Goal: Task Accomplishment & Management: Use online tool/utility

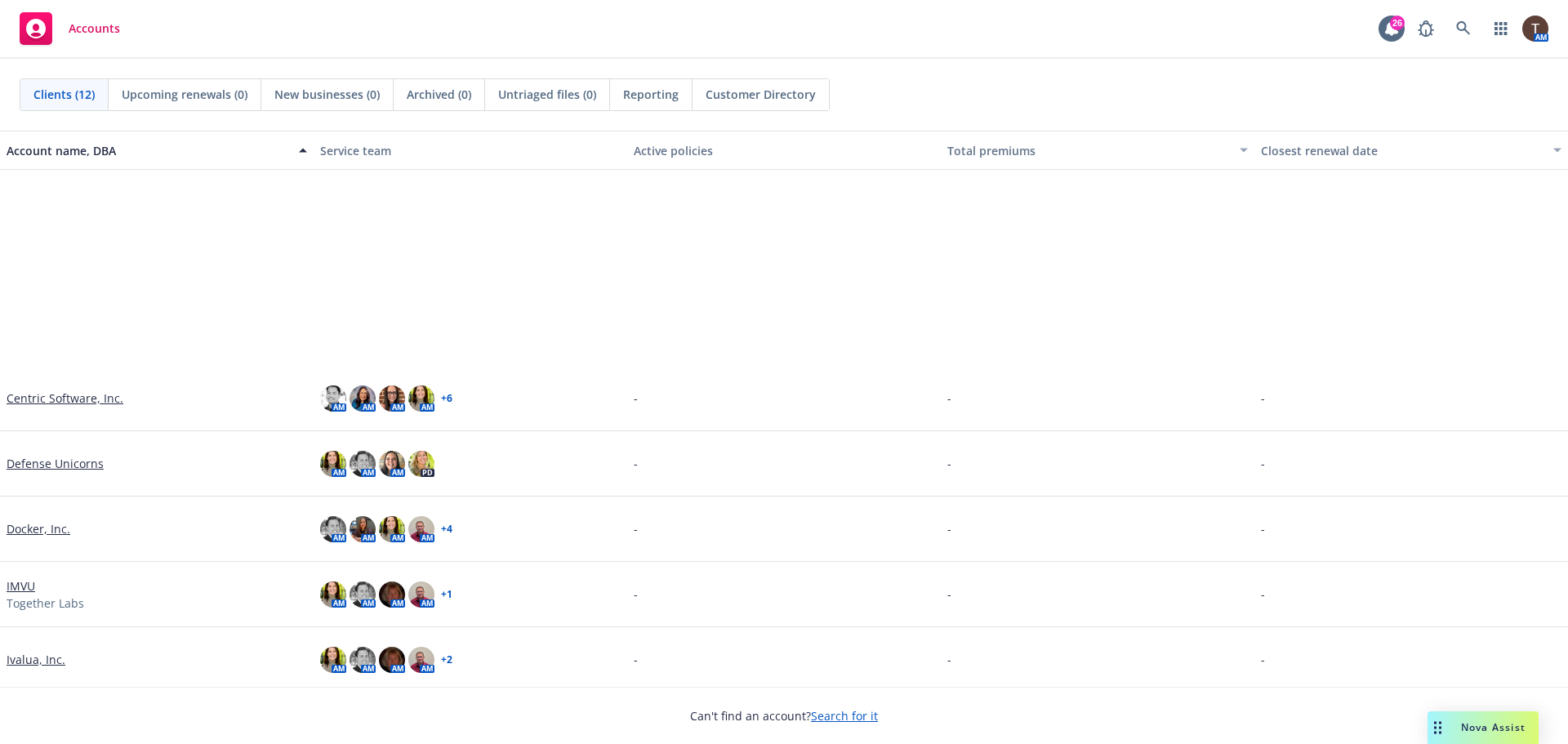
scroll to position [267, 0]
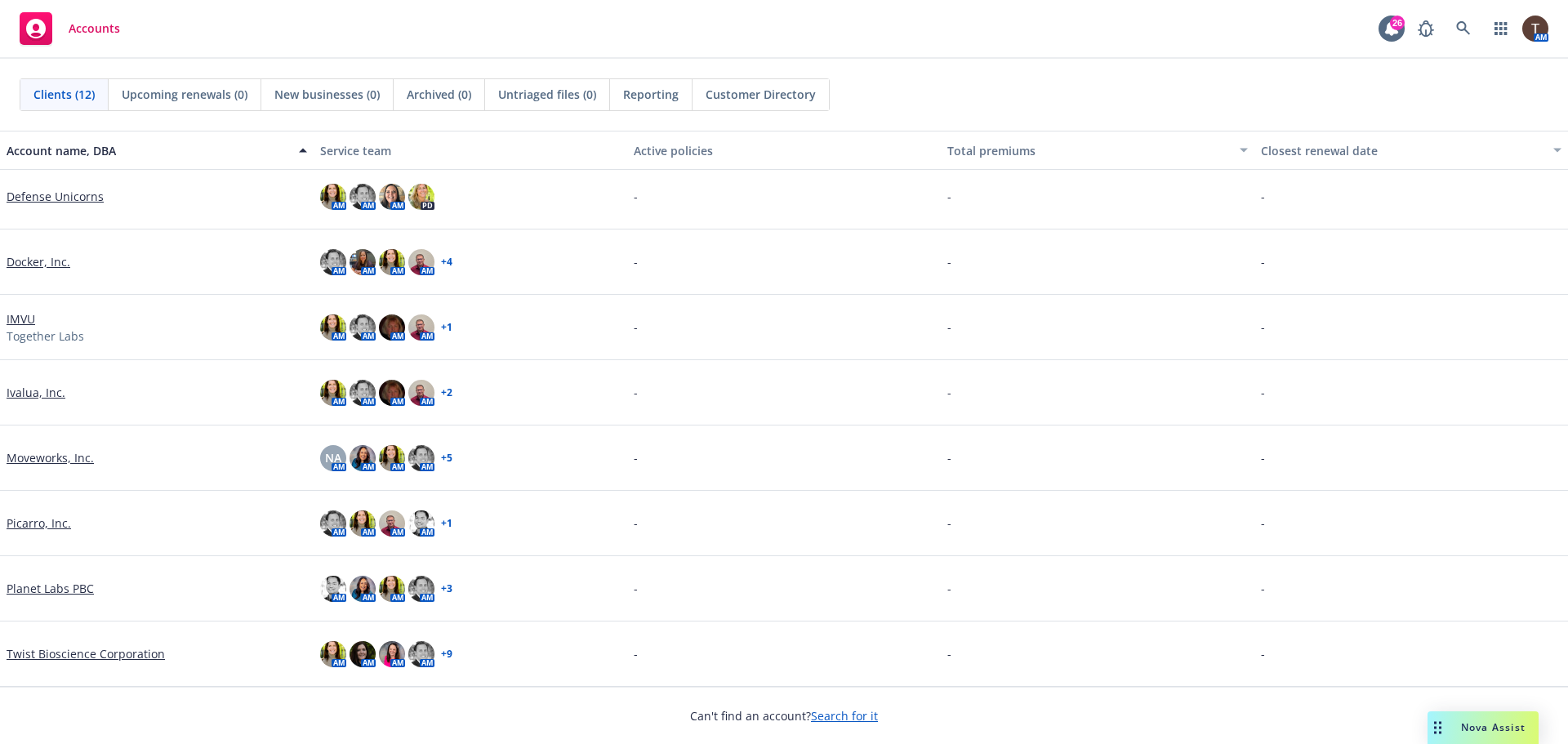
click at [55, 652] on link "Twist Bioscience Corporation" at bounding box center [85, 653] width 158 height 17
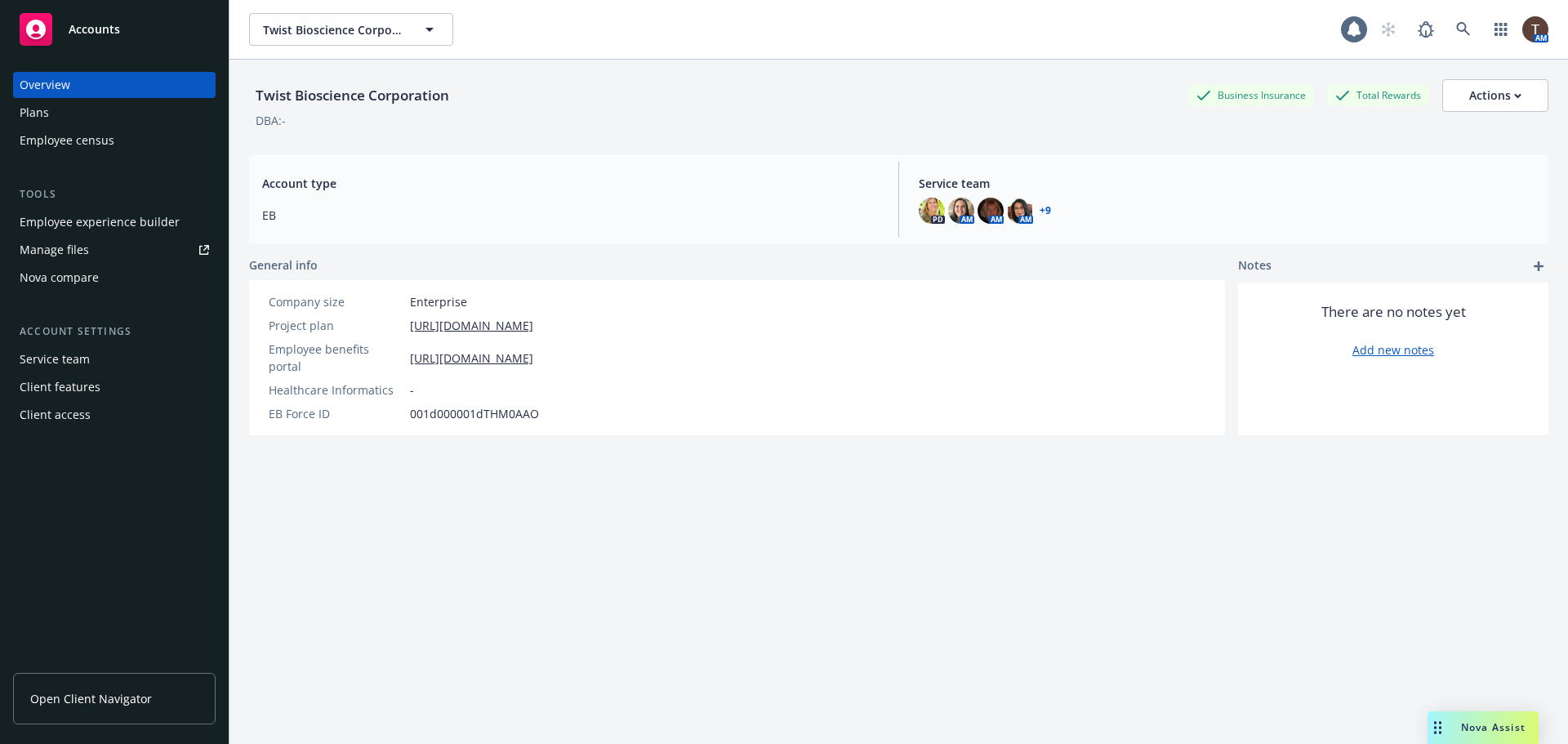
click at [66, 722] on link "Open Client Navigator" at bounding box center [114, 698] width 202 height 51
click at [73, 712] on link "Open Client Navigator" at bounding box center [114, 698] width 202 height 51
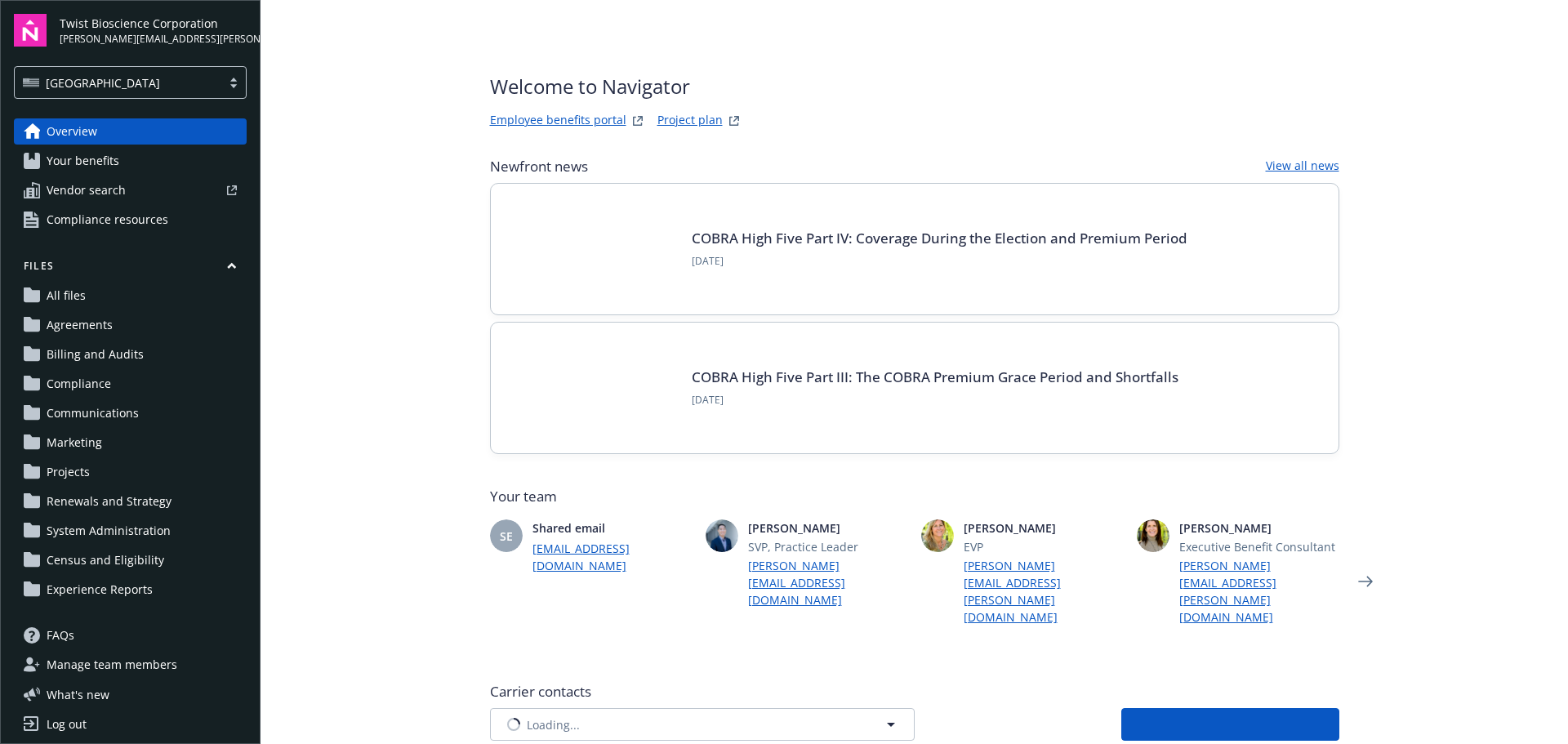
type input "AIG American General Life Insurance Company"
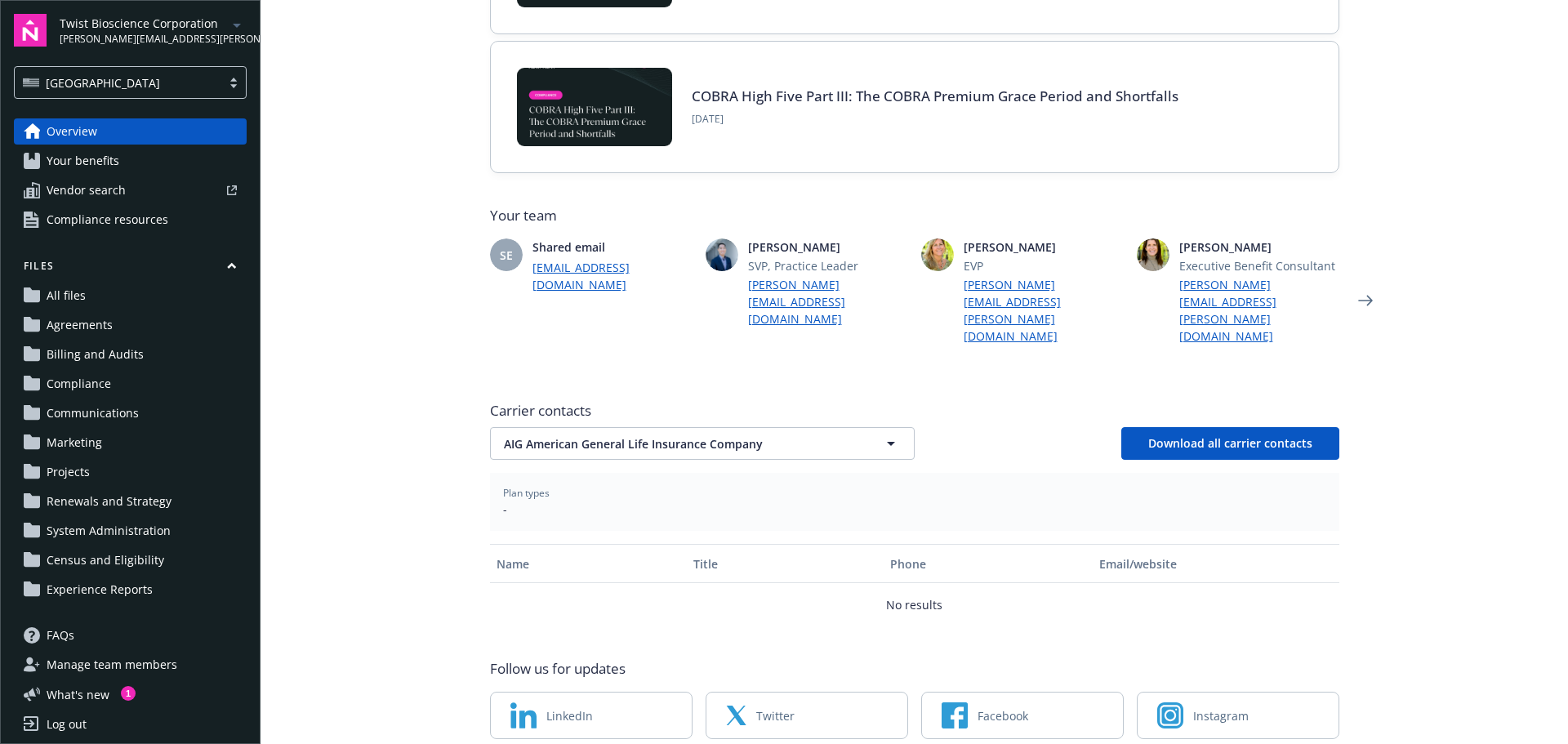
scroll to position [314, 0]
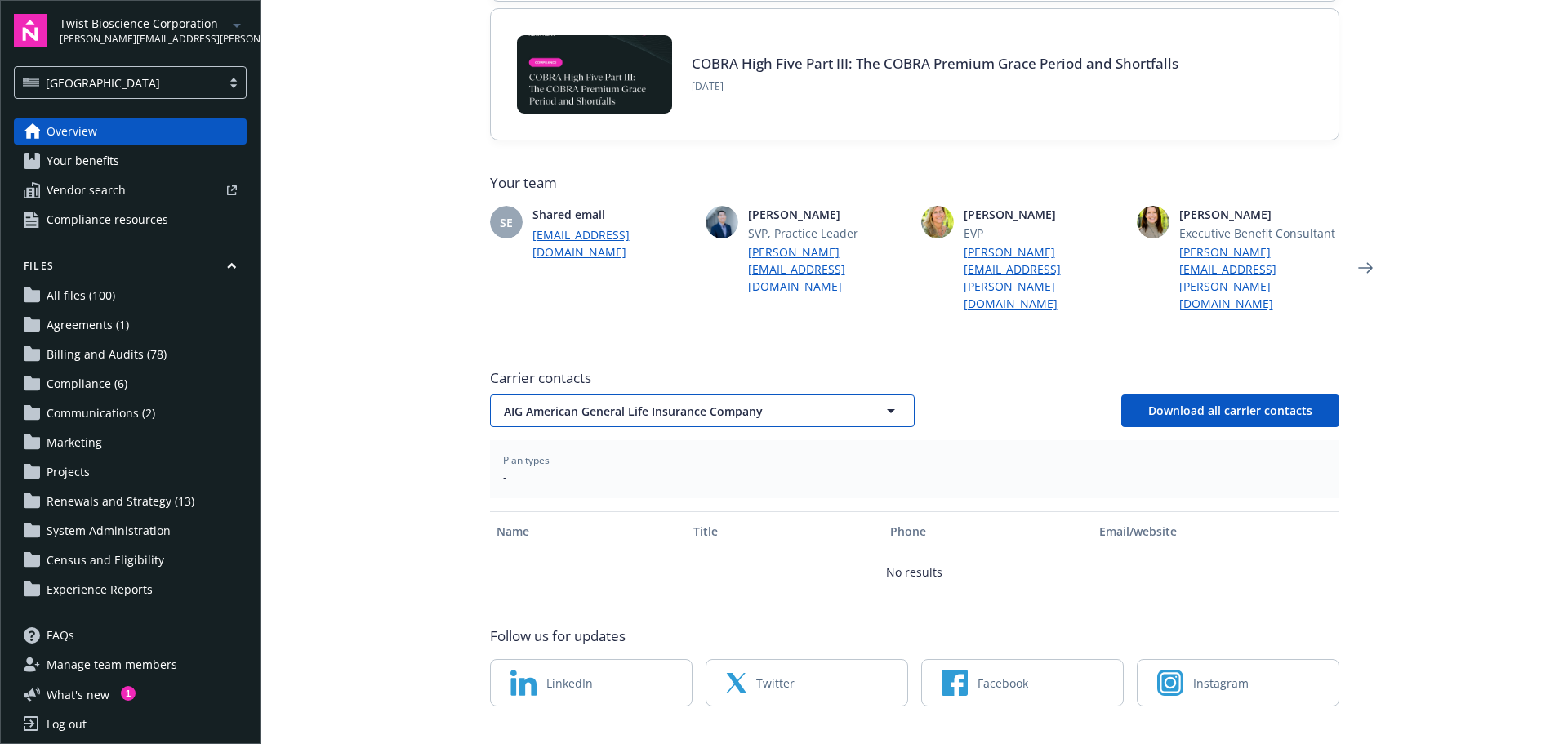
click at [505, 403] on span "AIG American General Life Insurance Company" at bounding box center [674, 411] width 340 height 17
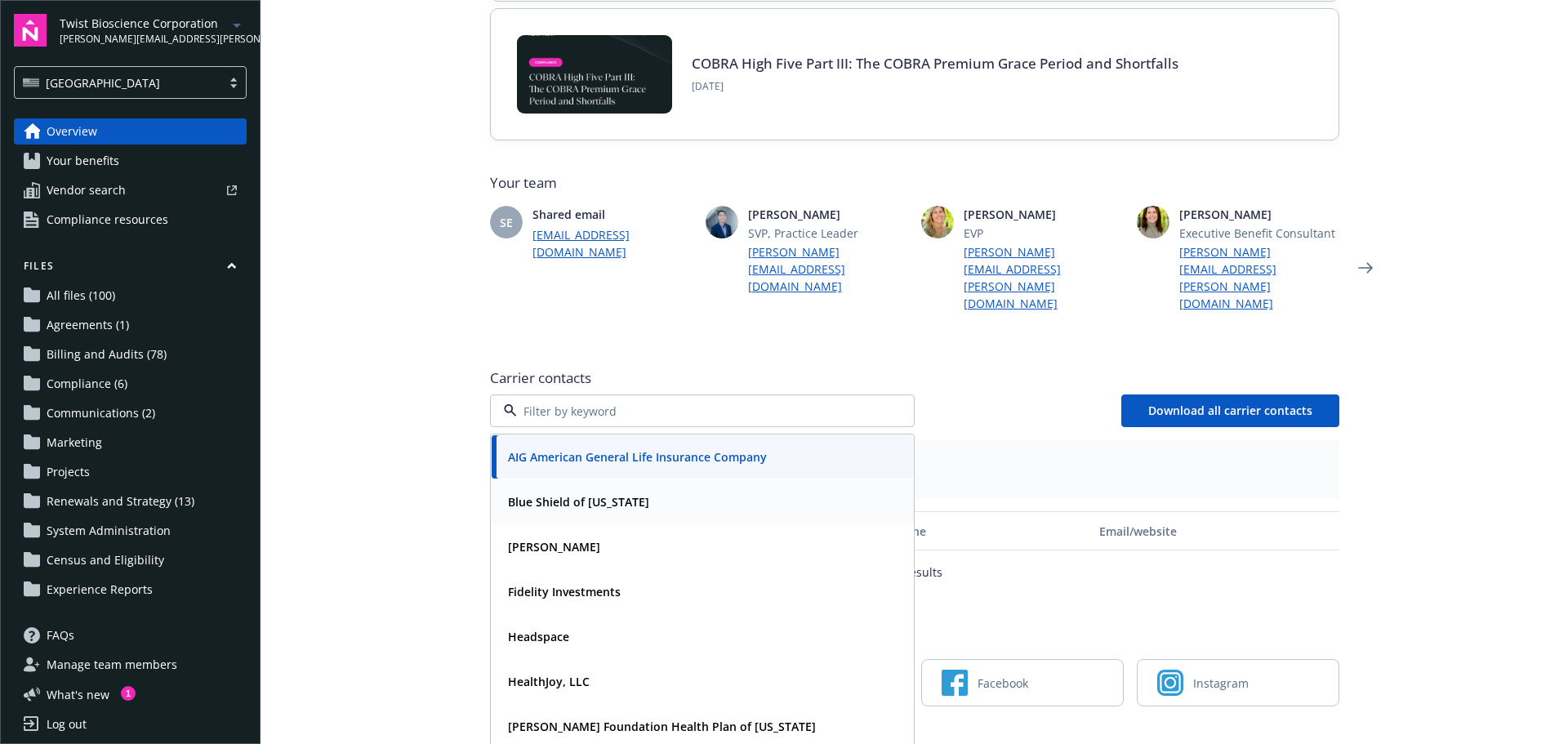
click at [535, 494] on strong "Blue Shield of [US_STATE]" at bounding box center [578, 501] width 141 height 15
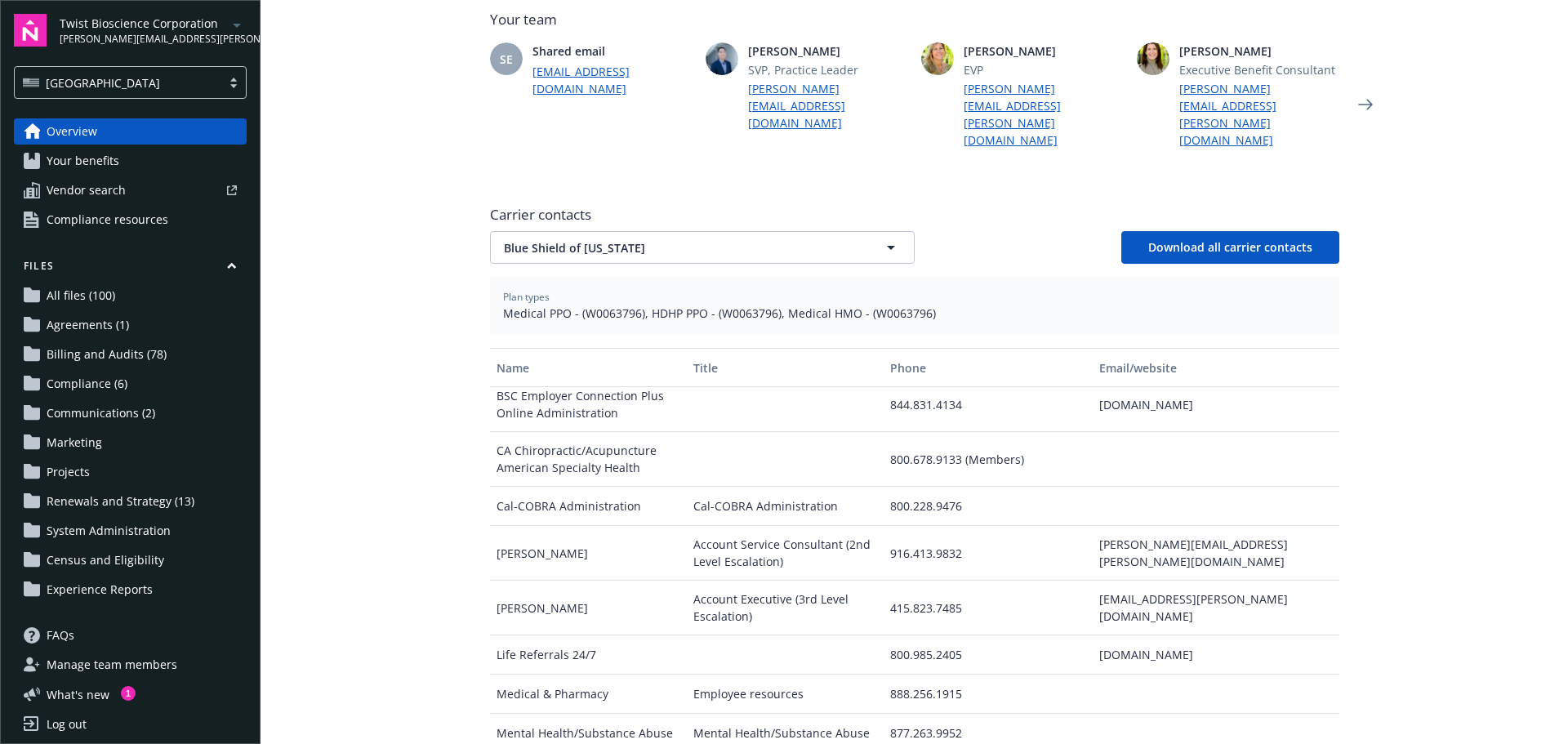
scroll to position [327, 0]
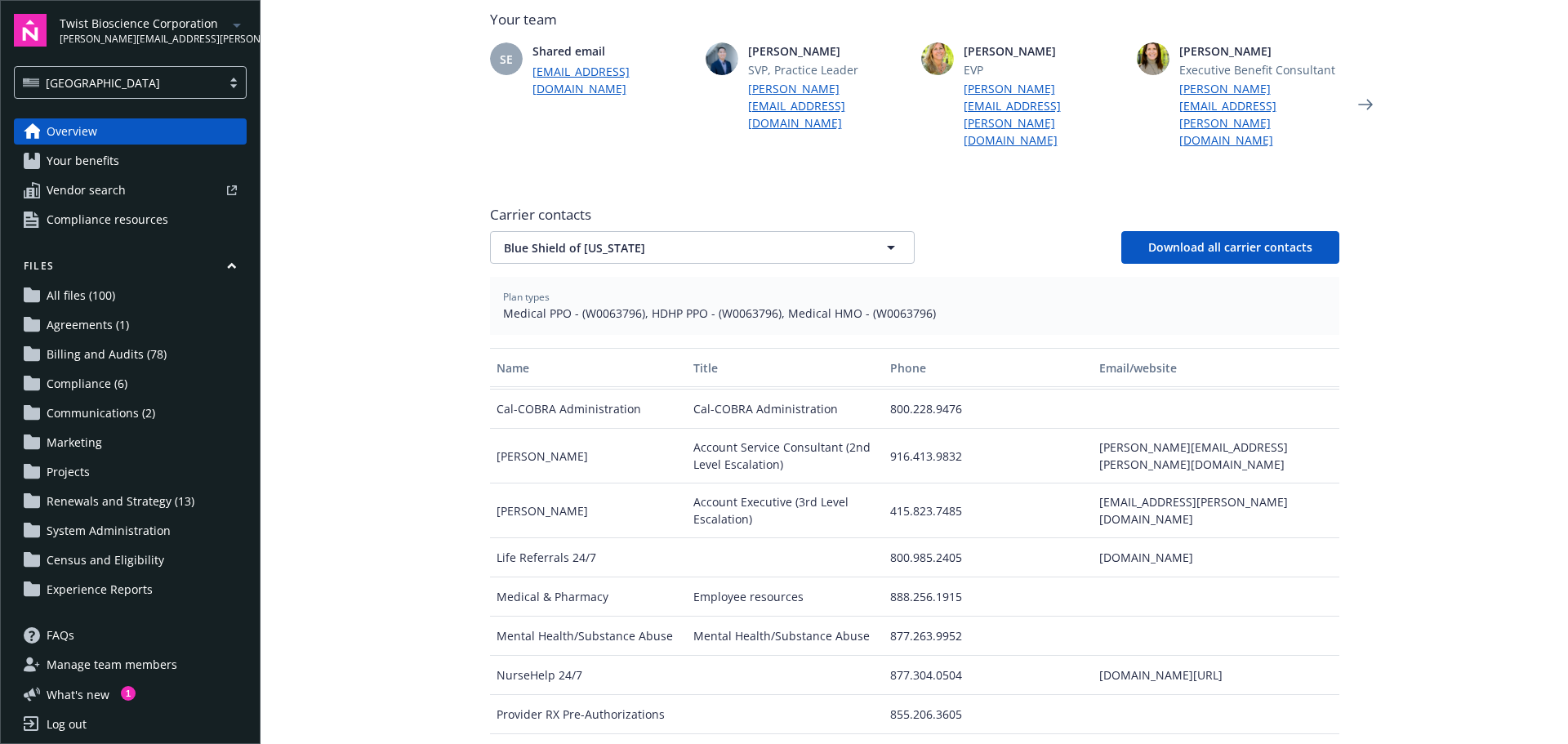
click at [443, 434] on main "Welcome to Navigator Employee benefits portal Project plan Newfront news View a…" at bounding box center [914, 372] width 1307 height 744
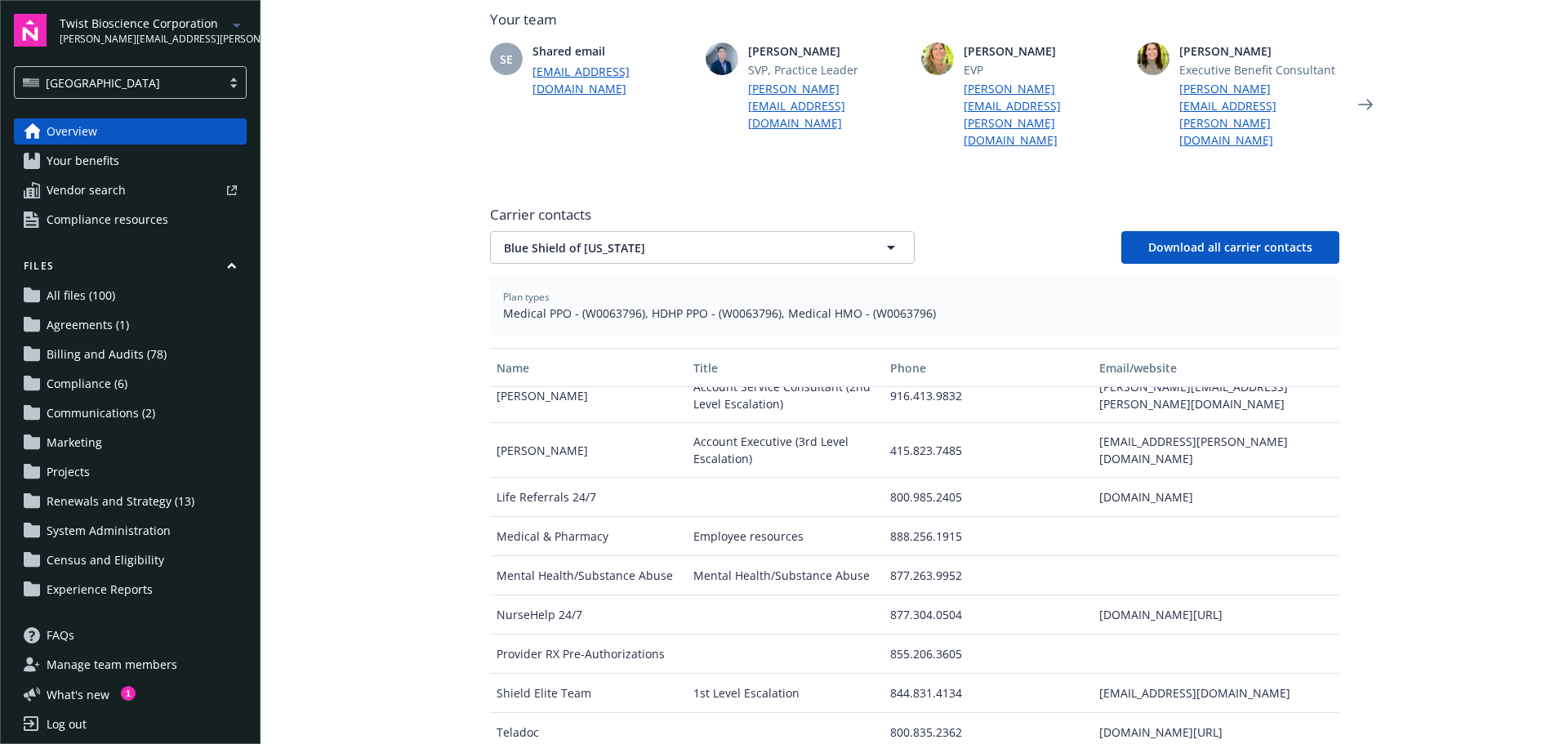
scroll to position [559, 0]
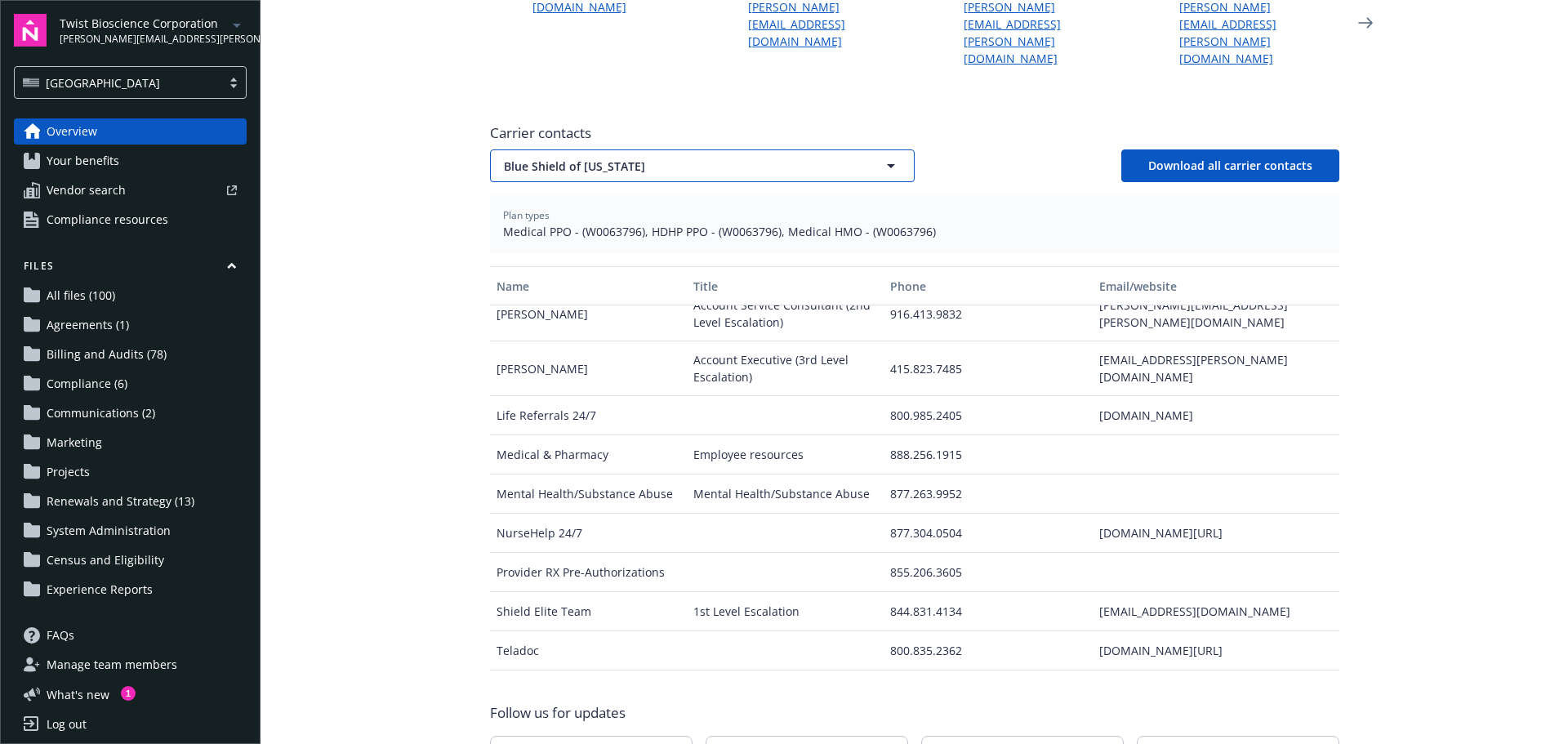
click at [590, 157] on span "Blue Shield of [US_STATE]" at bounding box center [674, 166] width 340 height 17
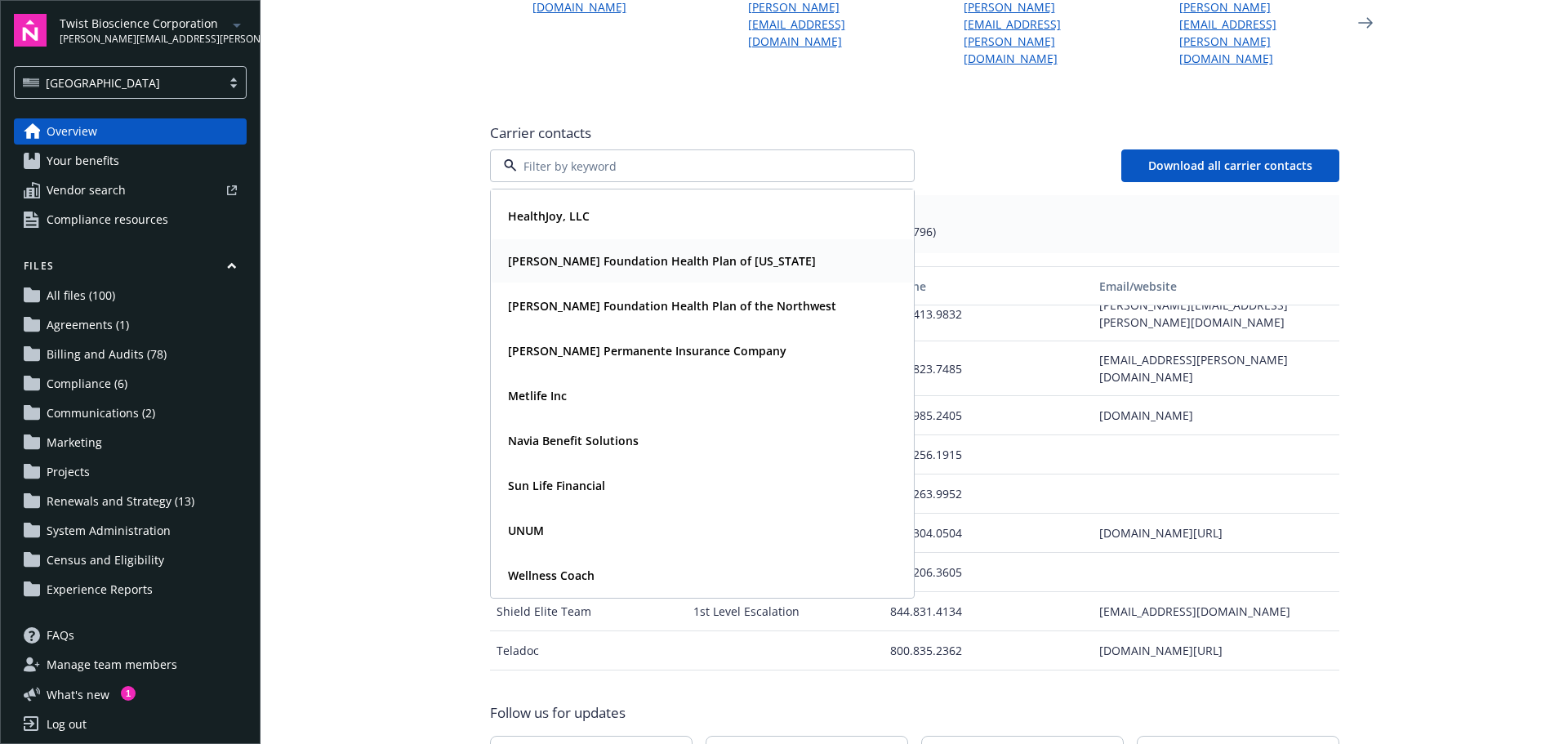
scroll to position [139, 0]
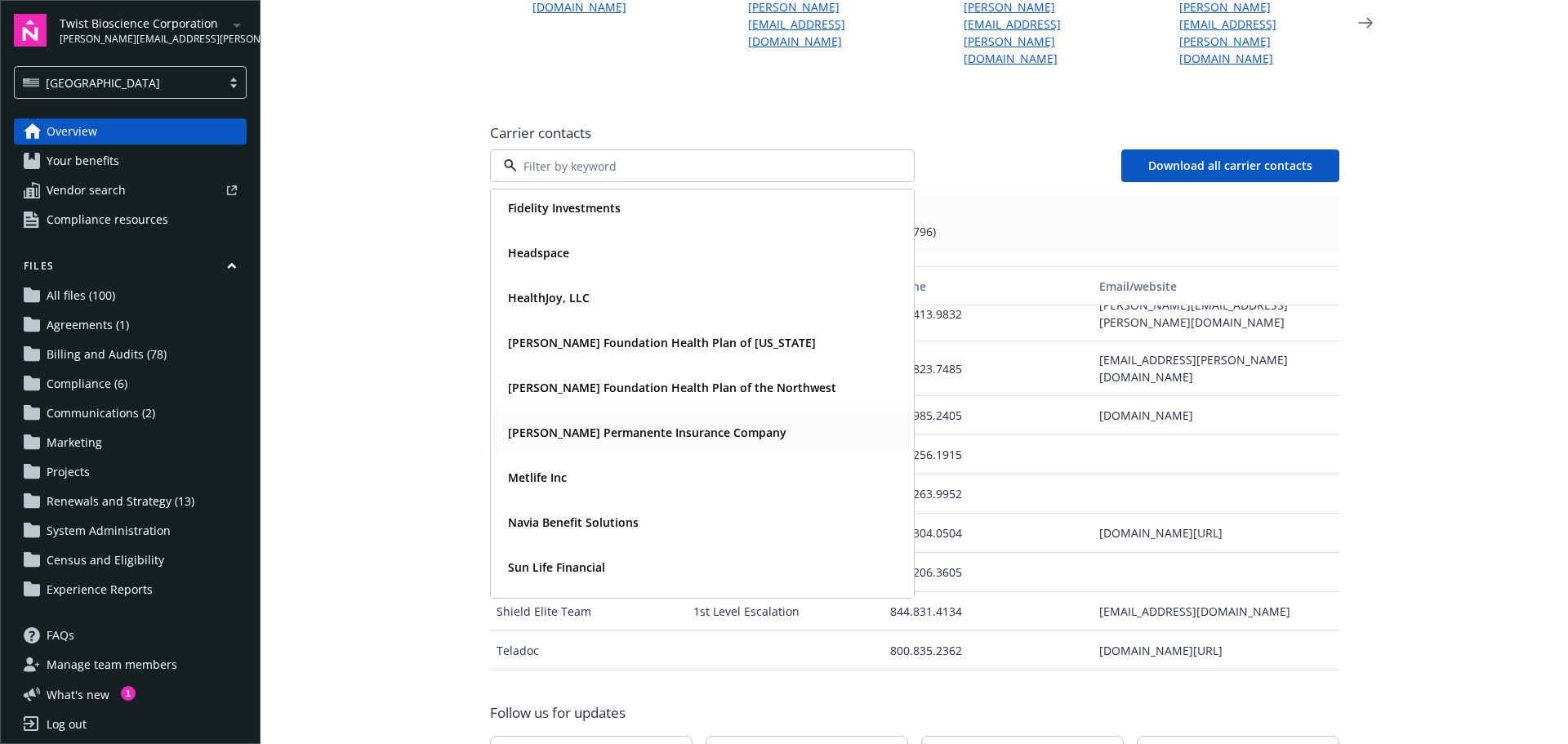
click at [554, 425] on strong "[PERSON_NAME] Permanente Insurance Company" at bounding box center [648, 432] width 279 height 15
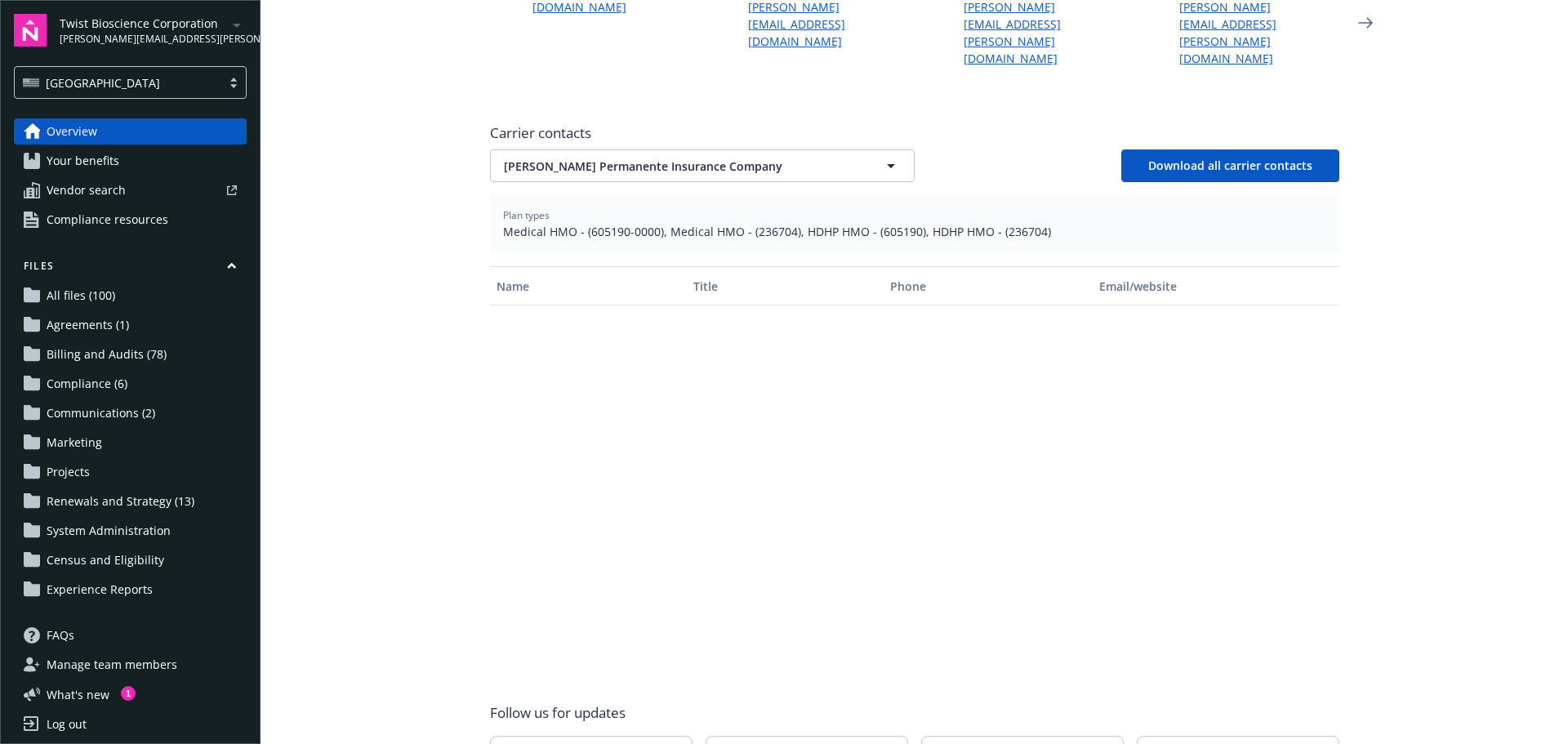
scroll to position [0, 0]
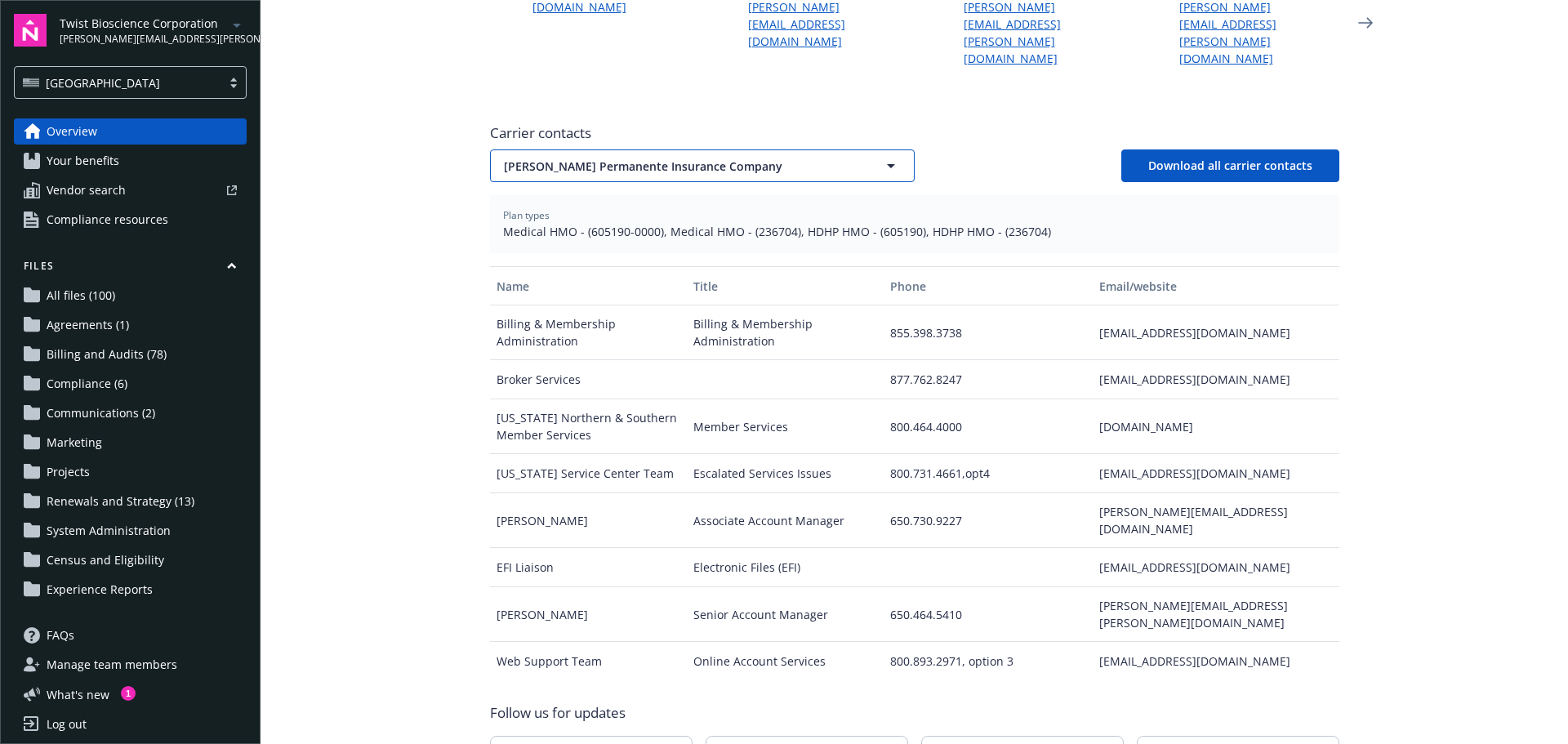
click at [701, 157] on span "[PERSON_NAME] Permanente Insurance Company" at bounding box center [674, 166] width 340 height 17
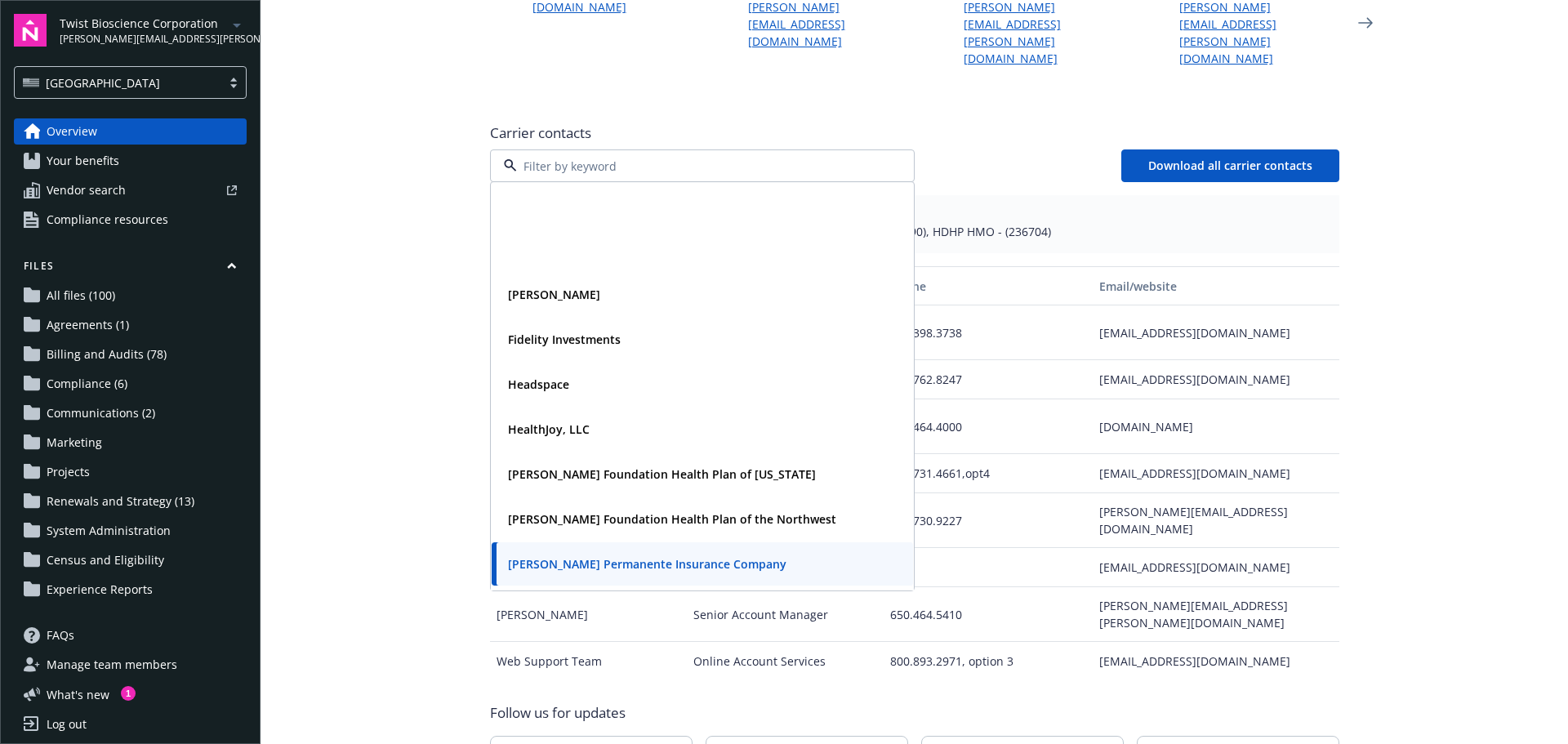
scroll to position [139, 0]
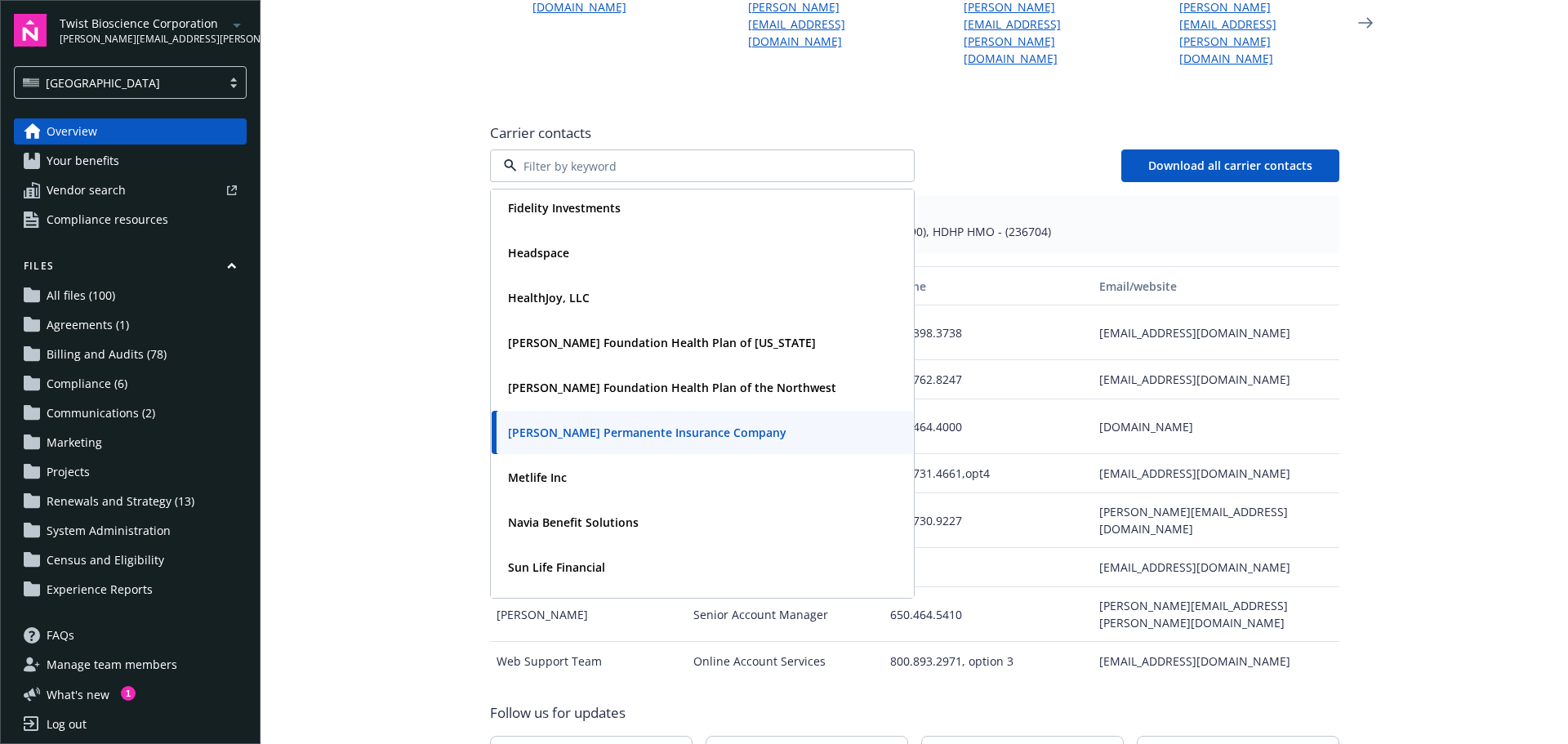
click at [701, 157] on input at bounding box center [699, 166] width 364 height 17
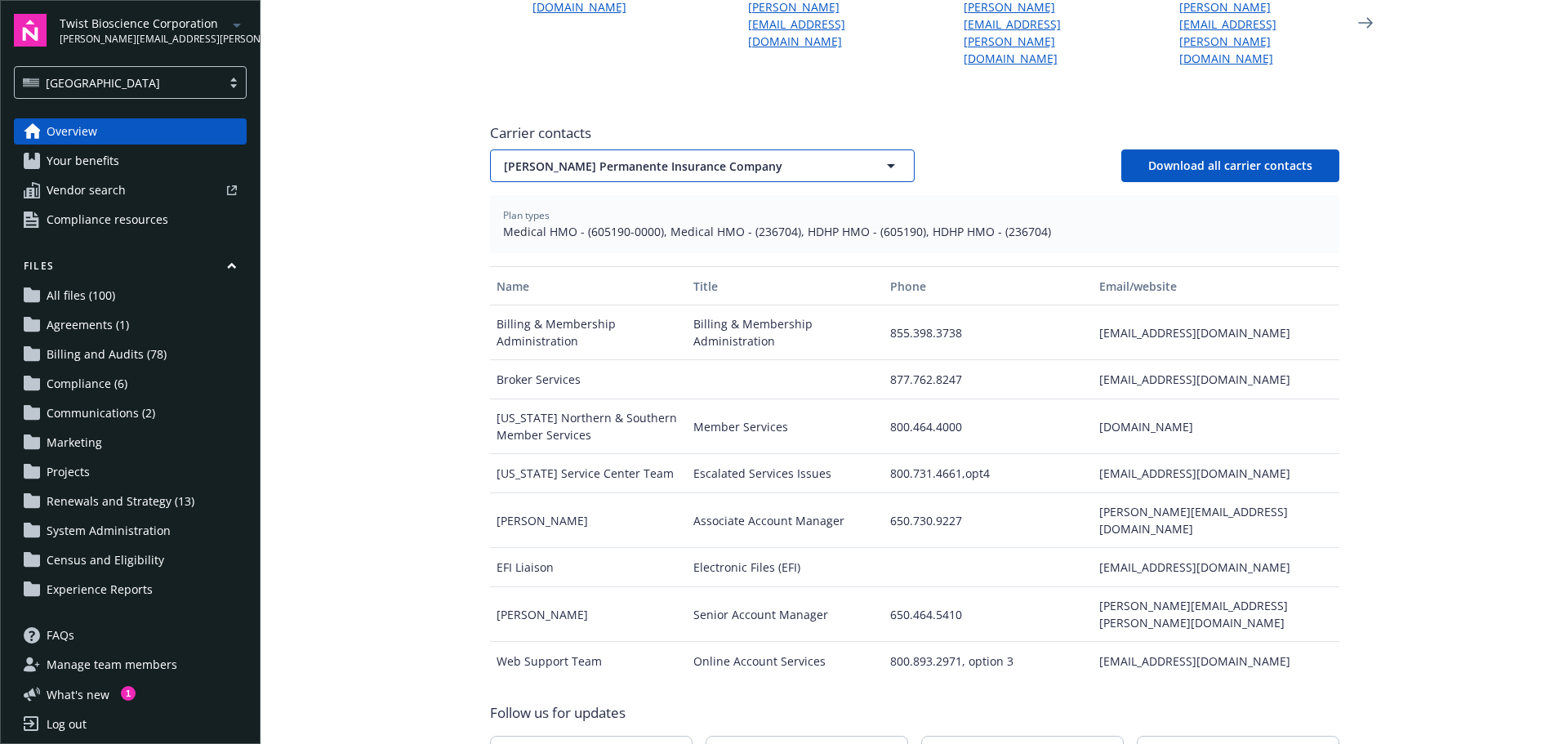
click at [744, 157] on span "[PERSON_NAME] Permanente Insurance Company" at bounding box center [674, 166] width 340 height 17
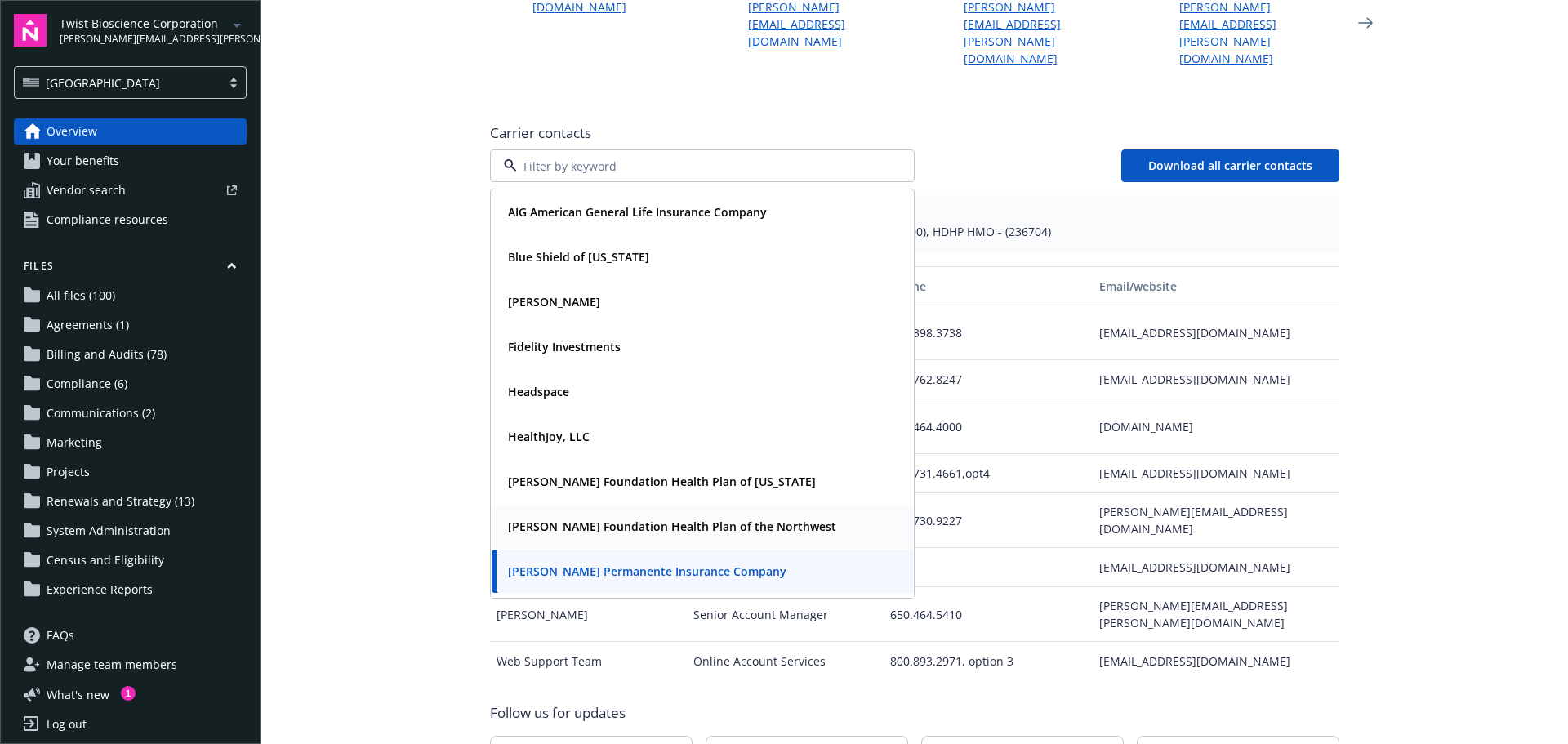
click at [576, 518] on span "[PERSON_NAME] Foundation Health Plan of the Northwest" at bounding box center [672, 526] width 328 height 17
